Goal: Transaction & Acquisition: Purchase product/service

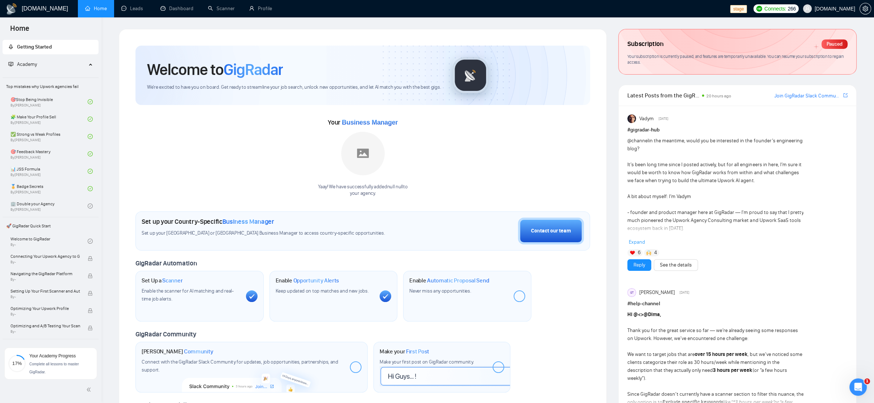
click at [841, 19] on div "[DOMAIN_NAME] Home Leads Dashboard Scanner Profile stage Connects: 266 [DOMAIN_…" at bounding box center [487, 332] width 773 height 665
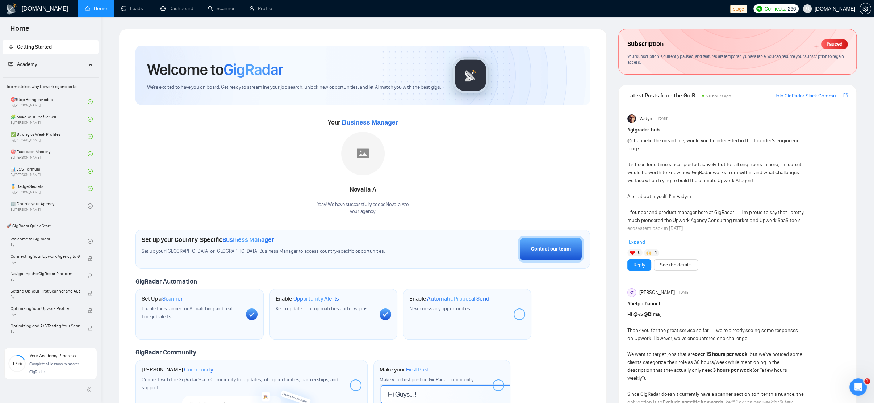
click at [157, 29] on div "Welcome to GigRadar We're excited to have you on board. Get ready to streamline…" at bounding box center [363, 265] width 488 height 472
click at [145, 35] on div "Welcome to GigRadar We're excited to have you on board. Get ready to streamline…" at bounding box center [363, 265] width 488 height 472
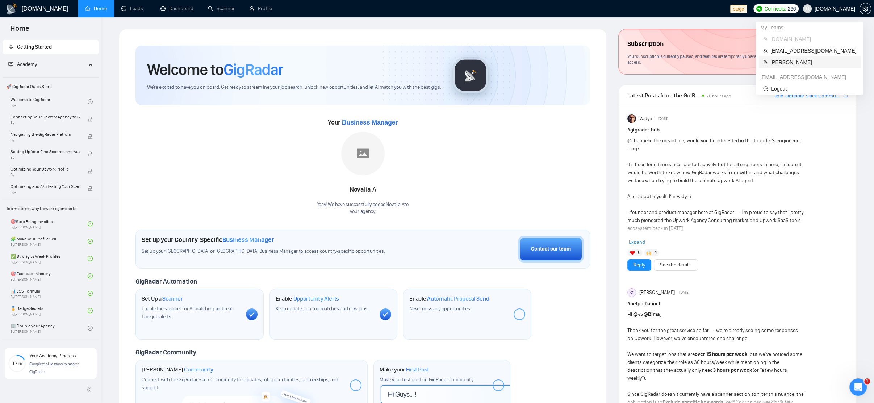
click at [815, 62] on span "[PERSON_NAME]" at bounding box center [814, 62] width 86 height 8
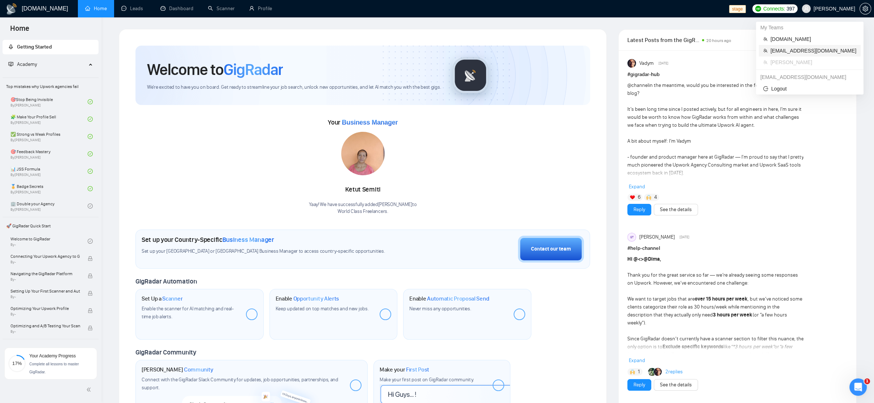
click at [841, 51] on span "[EMAIL_ADDRESS][DOMAIN_NAME]" at bounding box center [814, 51] width 86 height 8
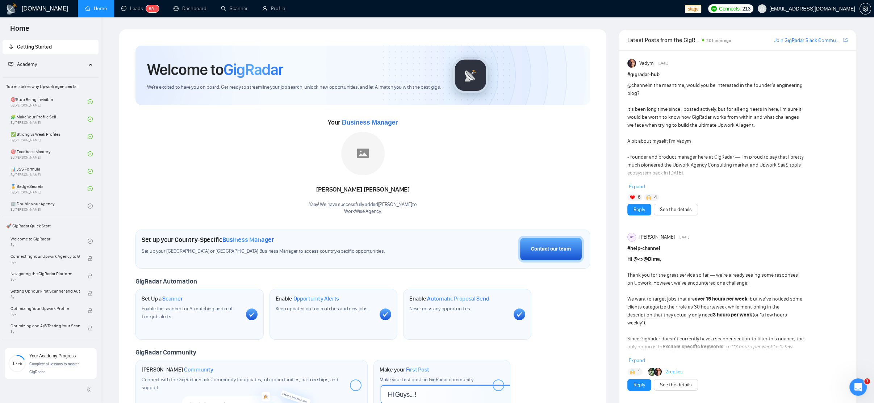
click at [814, 9] on span "[EMAIL_ADDRESS][DOMAIN_NAME]" at bounding box center [813, 9] width 86 height 0
click at [791, 66] on span "[PERSON_NAME]" at bounding box center [815, 62] width 86 height 8
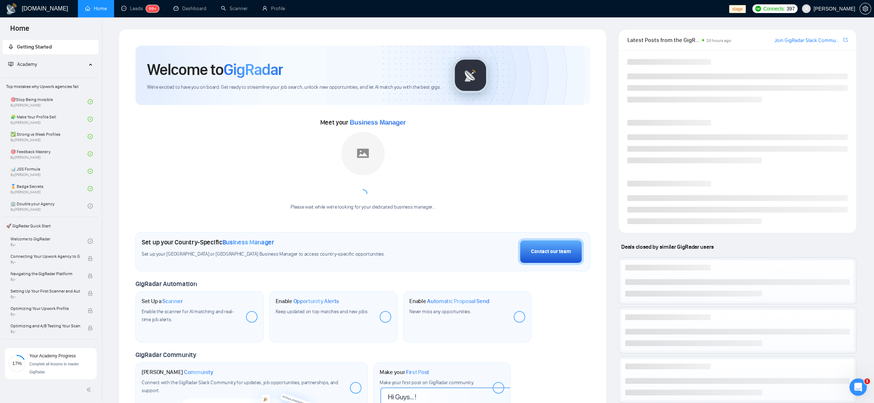
drag, startPoint x: 349, startPoint y: 19, endPoint x: 167, endPoint y: 46, distance: 184.0
click at [345, 19] on div "[DOMAIN_NAME] Home Leads 99+ Dashboard Scanner Profile stage Connects: 397 [PER…" at bounding box center [487, 280] width 773 height 560
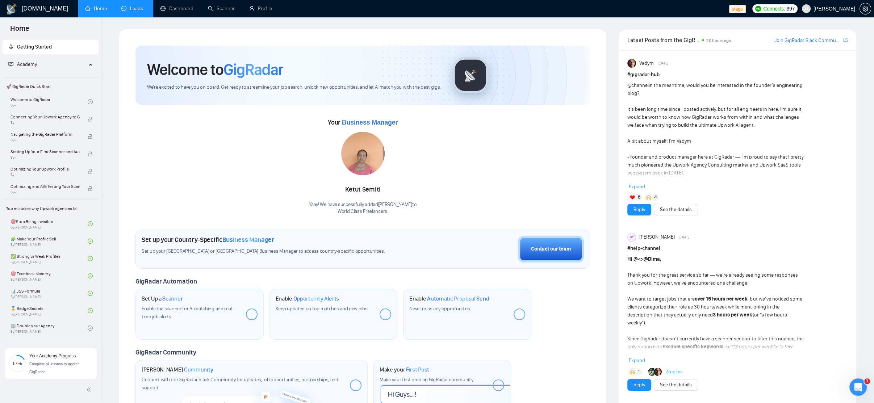
click at [143, 6] on link "Leads" at bounding box center [133, 8] width 25 height 6
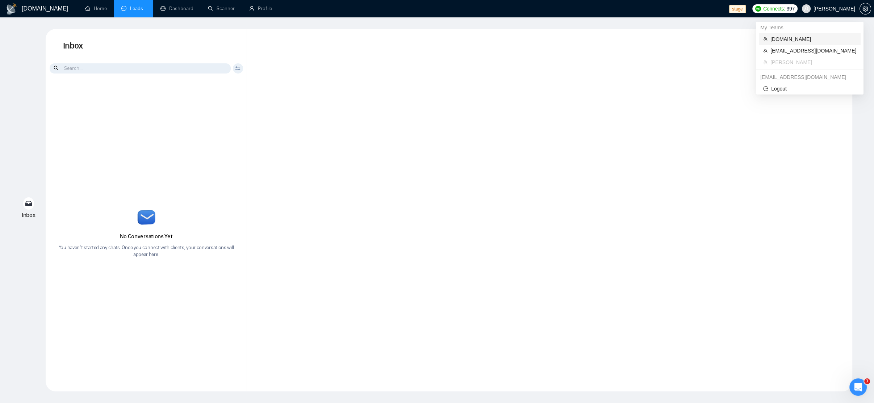
click at [799, 40] on span "[DOMAIN_NAME]" at bounding box center [814, 39] width 86 height 8
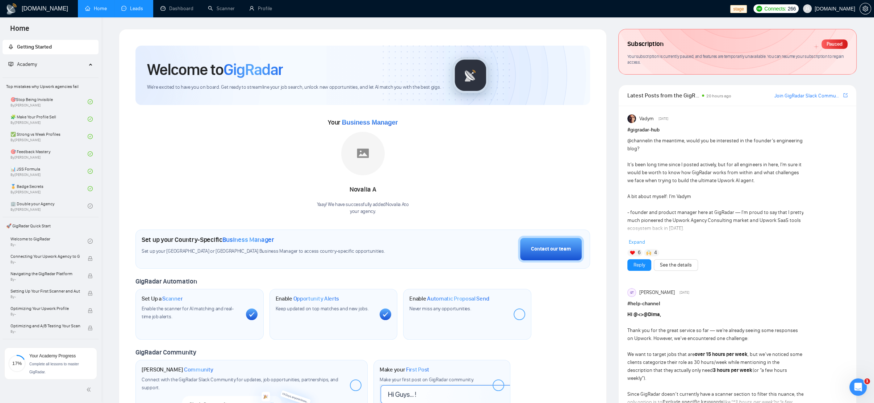
click at [141, 12] on link "Leads" at bounding box center [133, 8] width 25 height 6
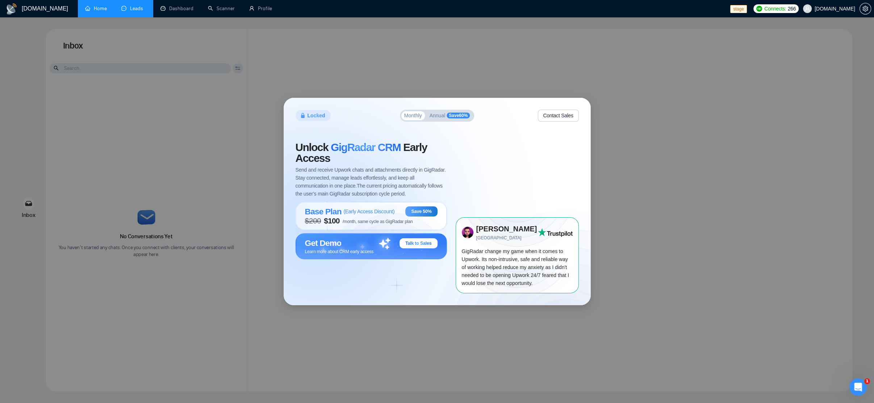
click at [93, 5] on link "Home" at bounding box center [96, 8] width 22 height 6
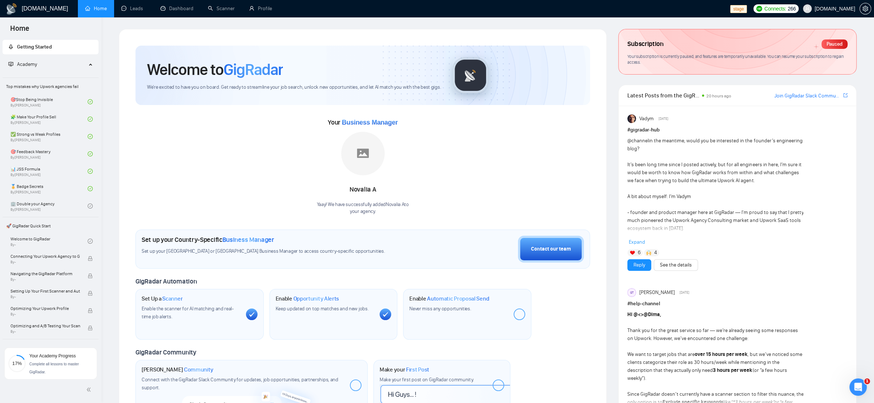
click at [176, 127] on div "Your Business Manager Novalia A Yaay! We have successfully added Novalia A to y…" at bounding box center [363, 166] width 455 height 99
click at [131, 10] on link "Leads" at bounding box center [133, 8] width 25 height 6
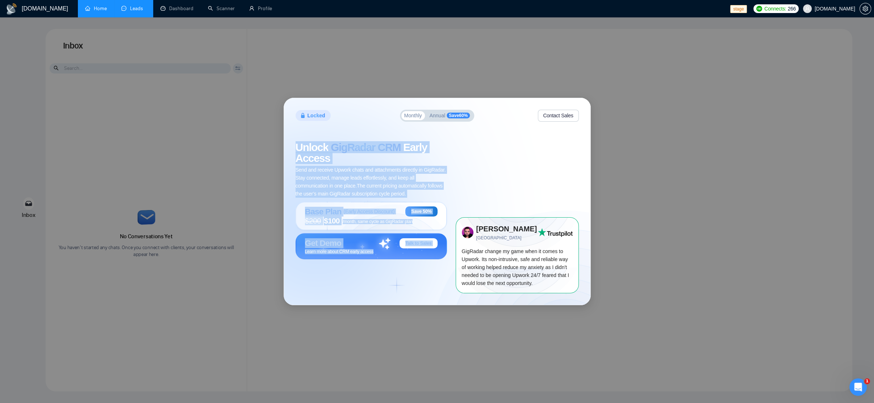
drag, startPoint x: 333, startPoint y: 247, endPoint x: 289, endPoint y: 148, distance: 108.3
click at [289, 148] on div "Locked Monthly Annual Save 60 % Contact Sales Unlock GigRadar CRM Early Access …" at bounding box center [437, 201] width 307 height 207
click at [344, 160] on span "Unlock GigRadar CRM Early Access" at bounding box center [371, 153] width 151 height 22
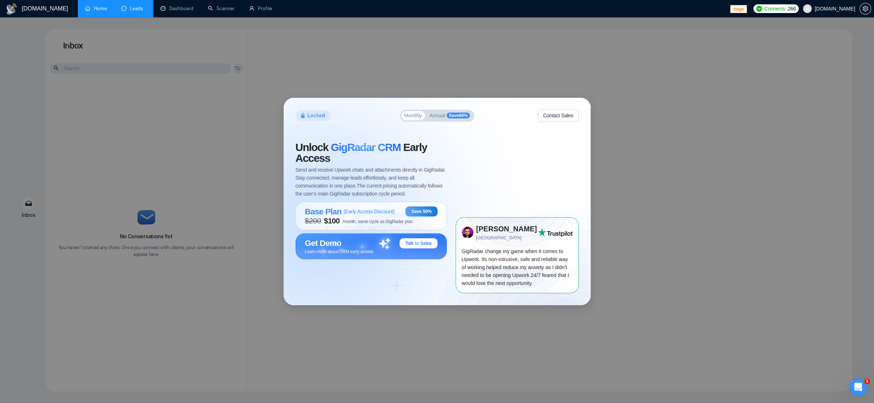
click at [453, 115] on span "Save 60 %" at bounding box center [458, 116] width 23 height 6
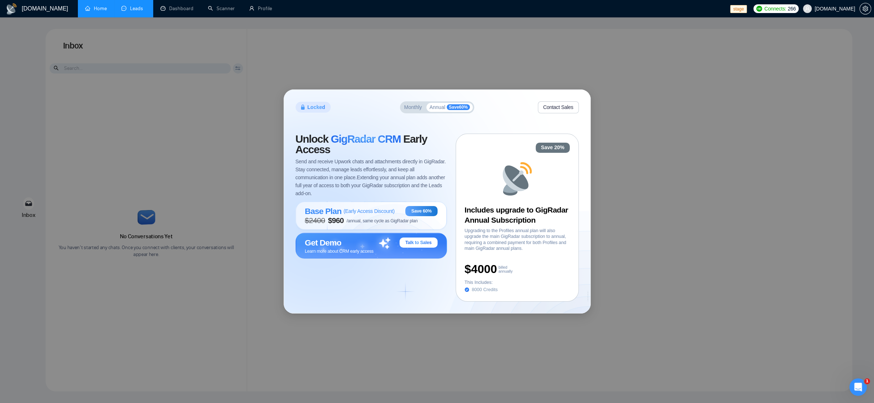
click at [531, 303] on div "Locked Monthly Annual Save 60 % Contact Sales Unlock GigRadar CRM Early Access …" at bounding box center [437, 202] width 307 height 224
click at [446, 162] on span "Send and receive Upwork chats and attachments directly in GigRadar. Stay connec…" at bounding box center [371, 178] width 151 height 40
click at [407, 109] on span "Monthly" at bounding box center [413, 107] width 18 height 5
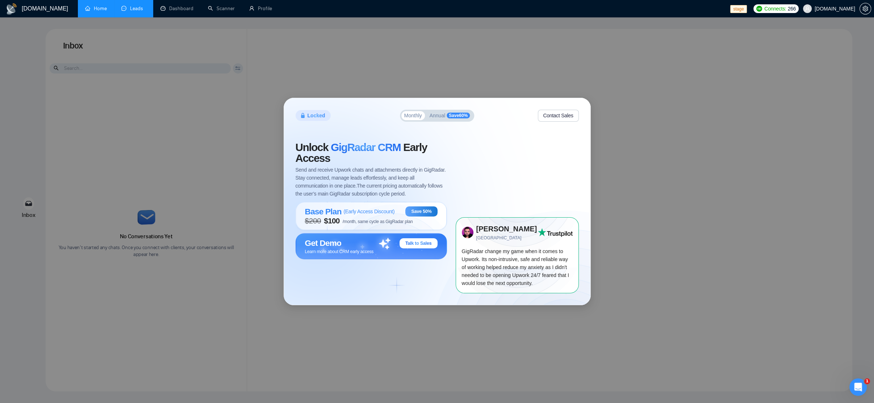
click at [361, 144] on span "GigRadar CRM" at bounding box center [366, 147] width 70 height 12
click at [374, 218] on span "$ 200 $ 100 /month, same cycle as GigRadar plan" at bounding box center [359, 221] width 108 height 9
drag, startPoint x: 434, startPoint y: 113, endPoint x: 438, endPoint y: 114, distance: 4.4
click at [434, 113] on span "Annual" at bounding box center [438, 115] width 16 height 5
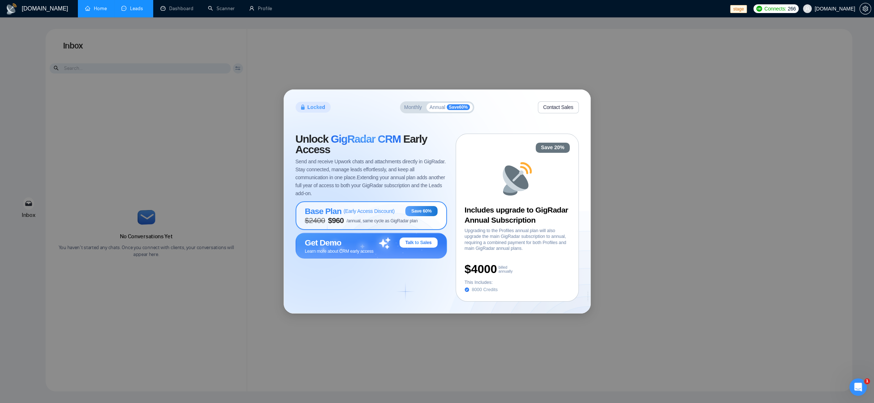
click at [364, 212] on span "( Early Access Discount )" at bounding box center [368, 211] width 51 height 6
drag, startPoint x: 361, startPoint y: 201, endPoint x: 359, endPoint y: 206, distance: 5.7
click at [361, 201] on div "Unlock GigRadar CRM Early Access Send and receive Upwork chats and attachments …" at bounding box center [376, 218] width 160 height 168
click at [358, 209] on span "( Early Access Discount )" at bounding box center [368, 211] width 51 height 6
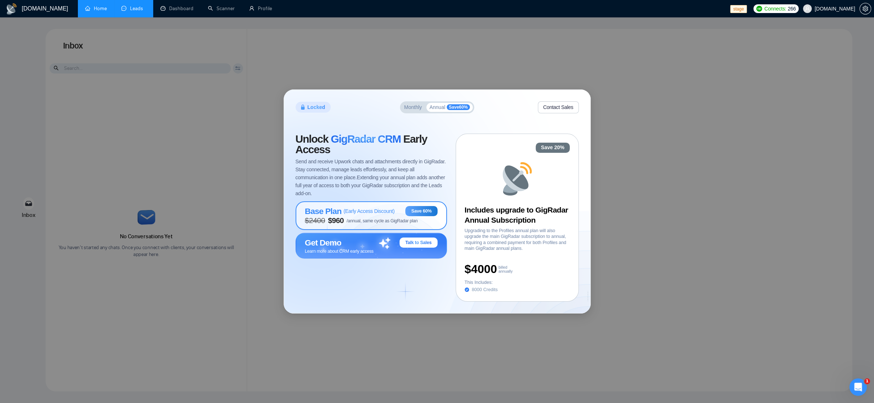
click at [363, 210] on span "( Early Access Discount )" at bounding box center [368, 211] width 51 height 6
click at [343, 213] on span "( Early Access Discount )" at bounding box center [368, 211] width 51 height 6
click at [361, 220] on span "/annual, same cycle as GigRadar plan" at bounding box center [382, 220] width 71 height 5
click at [351, 219] on span "/annual, same cycle as GigRadar plan" at bounding box center [382, 220] width 71 height 5
click at [278, 67] on div "Locked Monthly Annual Save 60 % Contact Sales Unlock GigRadar CRM Early Access …" at bounding box center [437, 201] width 874 height 403
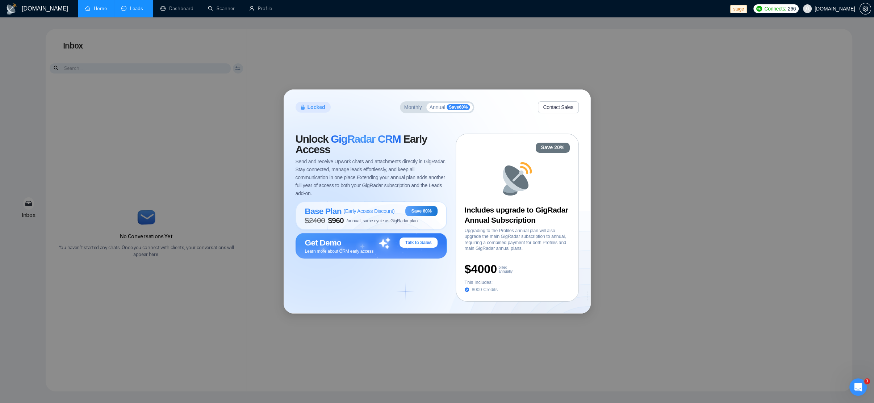
click at [576, 79] on div "Locked Monthly Annual Save 60 % Contact Sales Unlock GigRadar CRM Early Access …" at bounding box center [437, 201] width 874 height 403
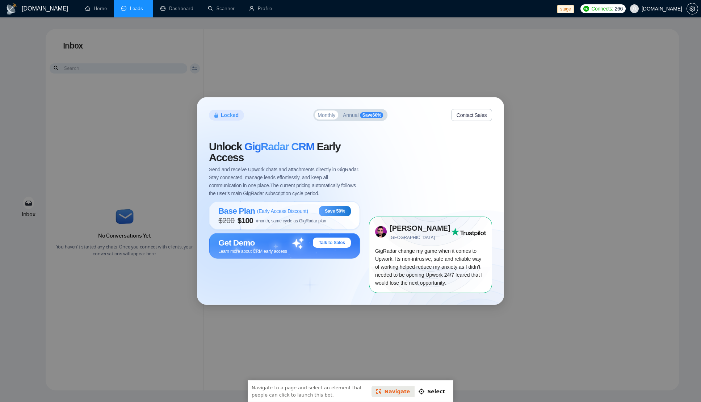
click at [354, 115] on span "Annual" at bounding box center [351, 115] width 16 height 5
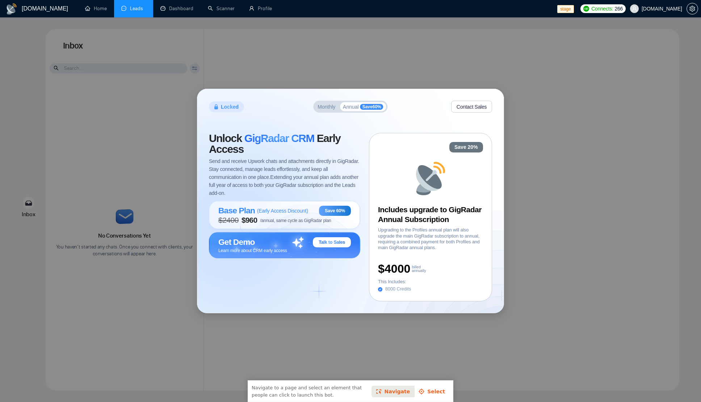
click at [436, 392] on link "Select" at bounding box center [432, 392] width 36 height 12
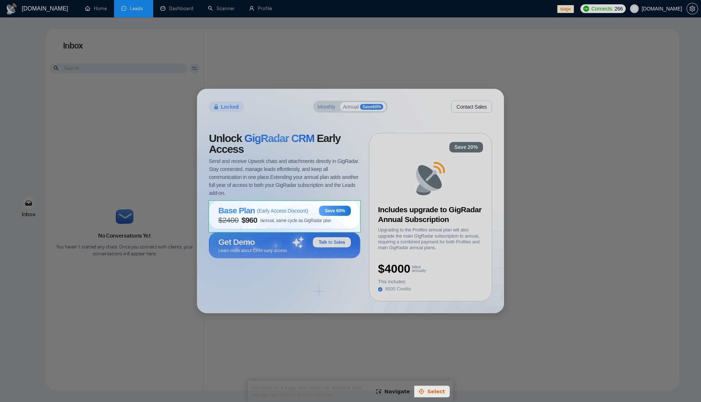
click at [210, 231] on body "GigRadar.io Home Leads Dashboard Scanner Profile stage Connects: 266 rndx2.com …" at bounding box center [350, 201] width 701 height 402
click at [459, 393] on span "Save and close" at bounding box center [447, 395] width 43 height 6
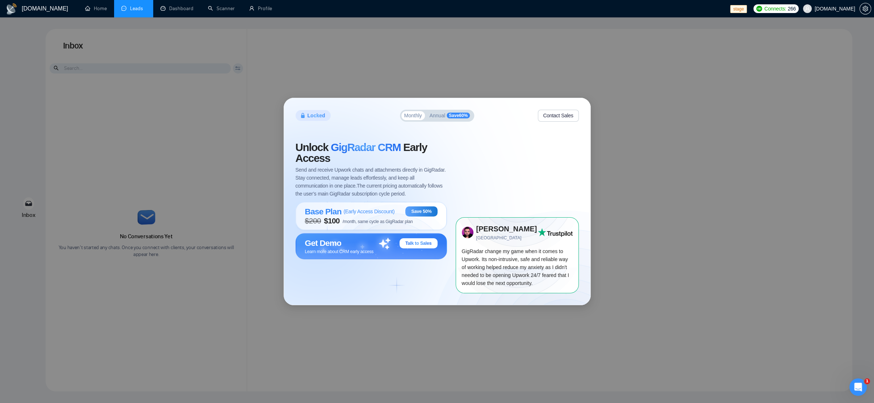
click at [556, 114] on button "Contact Sales" at bounding box center [558, 116] width 41 height 12
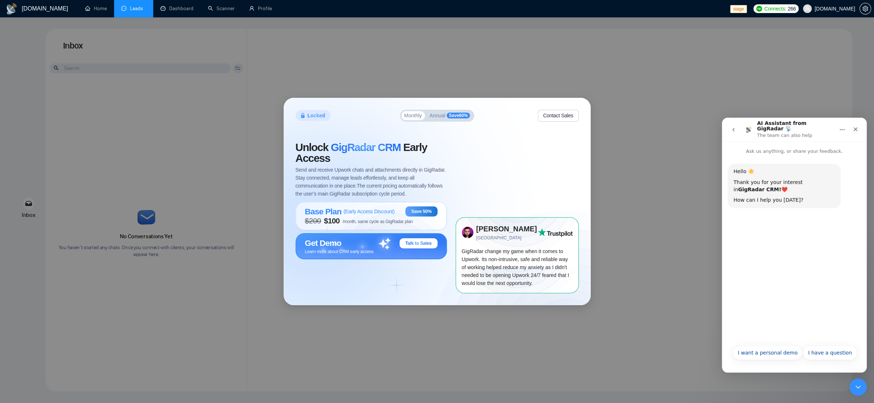
click at [358, 249] on span "Learn more about CRM early access" at bounding box center [339, 252] width 69 height 6
click at [737, 127] on button "go back" at bounding box center [734, 130] width 14 height 14
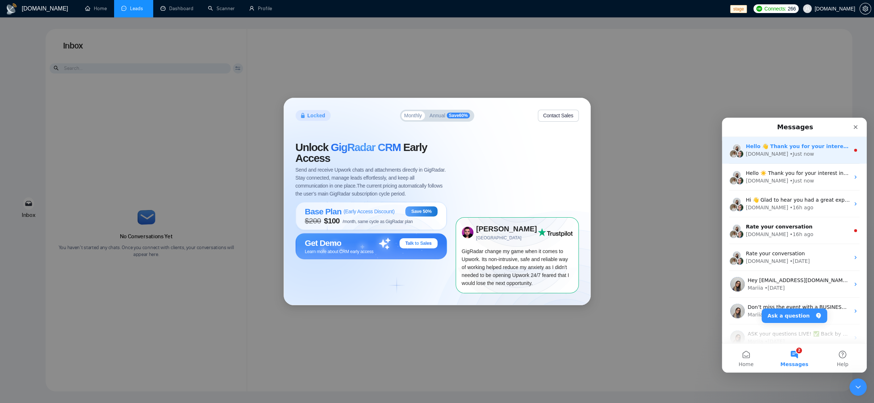
click at [796, 154] on div "• Just now" at bounding box center [802, 154] width 24 height 8
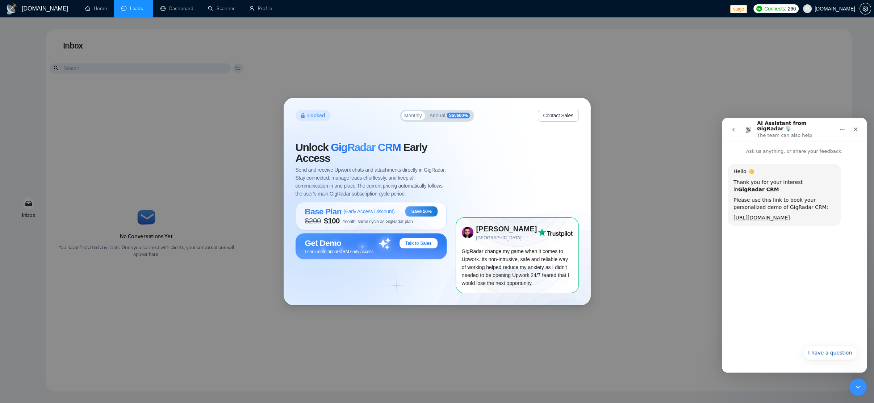
click at [454, 118] on span "Save 60 %" at bounding box center [458, 116] width 23 height 6
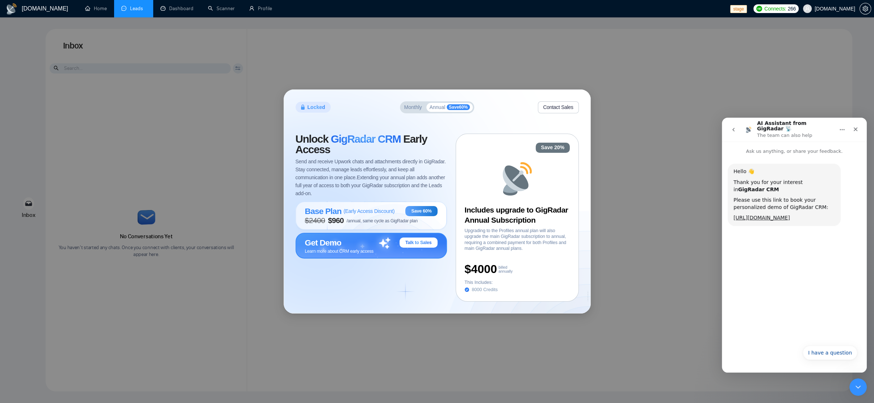
click at [363, 254] on span "Learn more about CRM early access" at bounding box center [339, 251] width 69 height 5
click at [735, 120] on nav "AI Assistant from GigRadar 📡 The team can also help" at bounding box center [794, 130] width 145 height 24
click at [734, 123] on button "go back" at bounding box center [734, 130] width 14 height 14
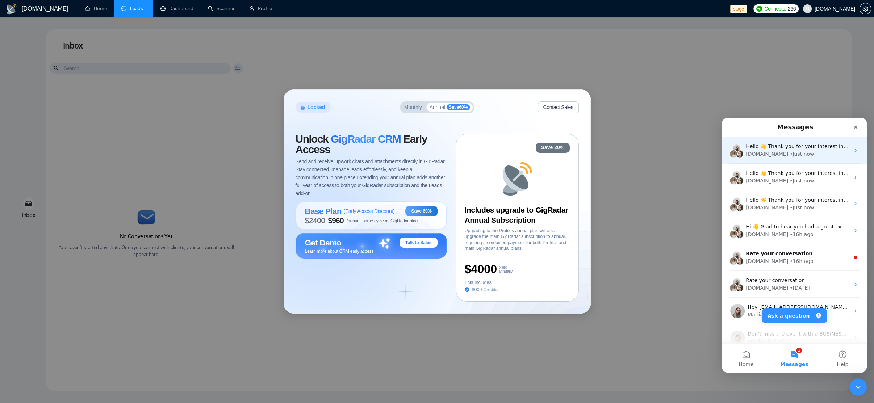
click at [791, 153] on div "• Just now" at bounding box center [802, 154] width 24 height 8
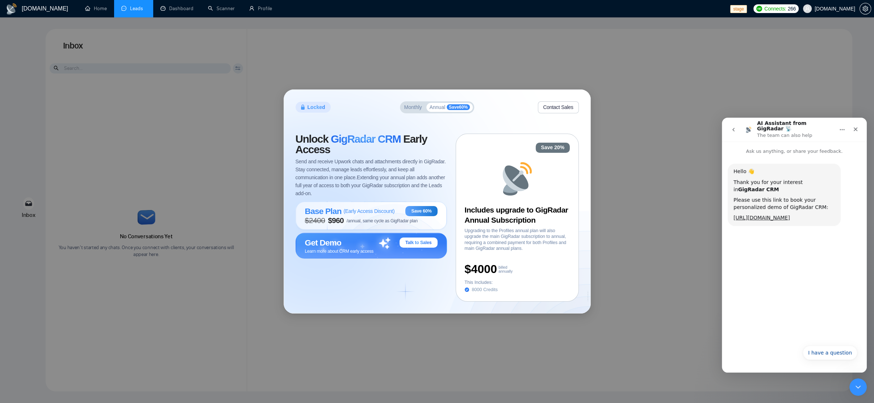
click at [732, 124] on button "go back" at bounding box center [734, 130] width 14 height 14
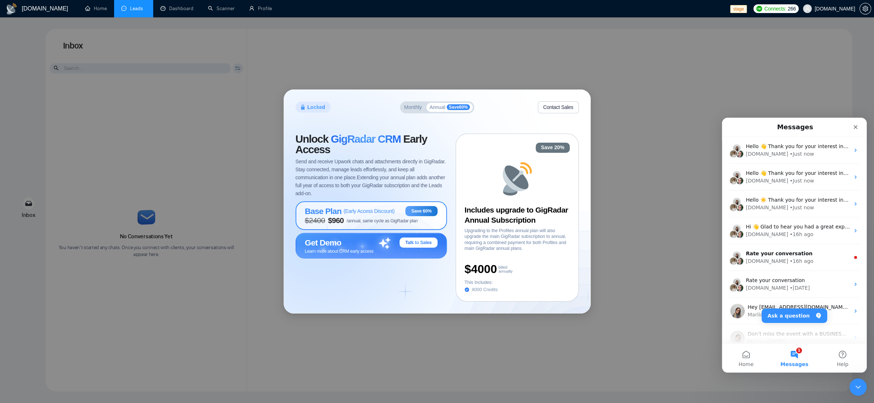
click at [352, 215] on div "Base Plan ( Early Access Discount )" at bounding box center [350, 212] width 90 height 10
